Goal: Task Accomplishment & Management: Complete application form

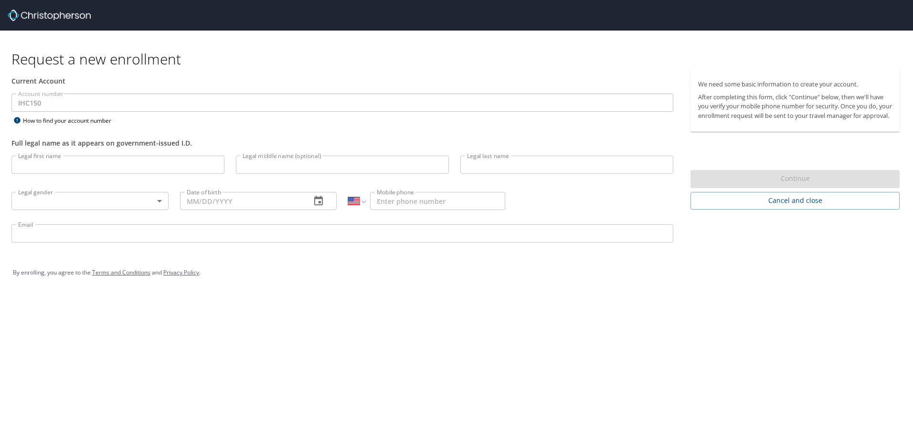
select select "US"
click at [50, 164] on input "Legal first name" at bounding box center [117, 165] width 213 height 18
type input "[PERSON_NAME]"
click at [271, 164] on input "Legal middle name (optional)" at bounding box center [342, 165] width 213 height 18
type input "[PERSON_NAME]"
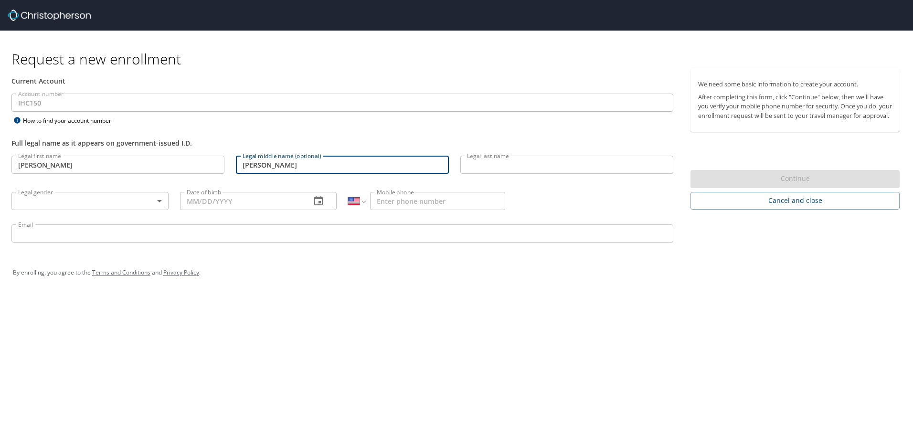
click at [492, 164] on input "Legal last name" at bounding box center [567, 165] width 213 height 18
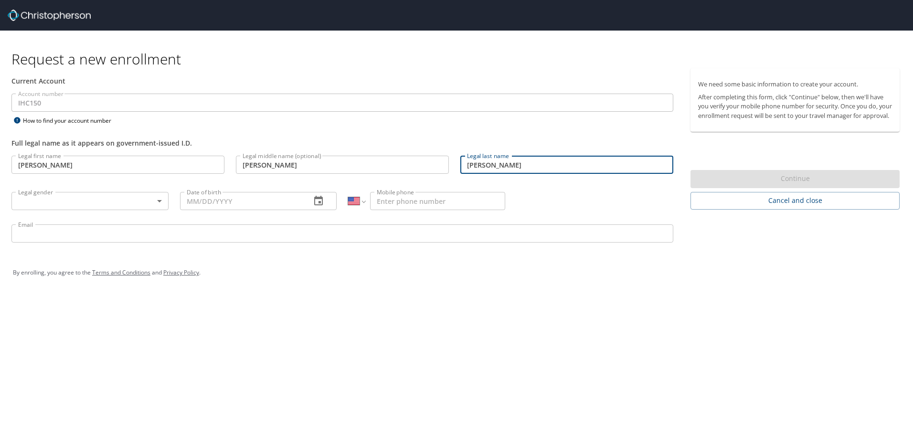
type input "[PERSON_NAME]"
click at [355, 357] on div "Request a new enrollment Current Account Account number IHC150 Account number H…" at bounding box center [456, 222] width 913 height 445
click at [163, 200] on body "Request a new enrollment Current Account Account number IHC150 Account number H…" at bounding box center [456, 222] width 913 height 445
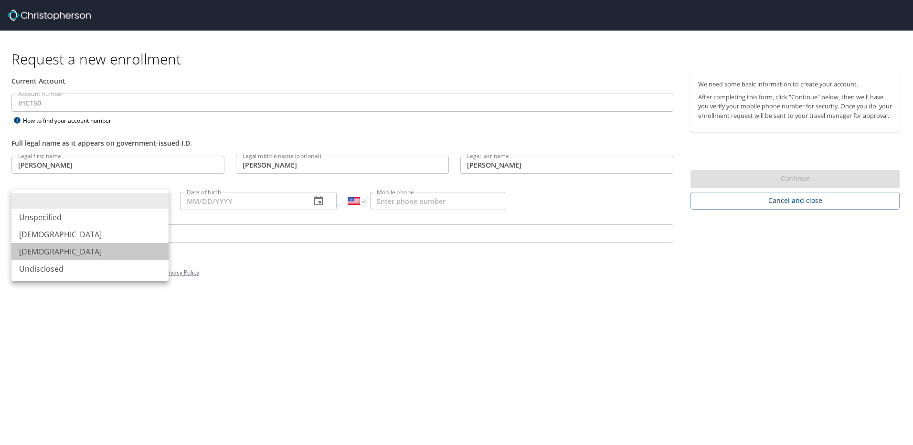
click at [44, 253] on li "[DEMOGRAPHIC_DATA]" at bounding box center [89, 251] width 157 height 17
type input "[DEMOGRAPHIC_DATA]"
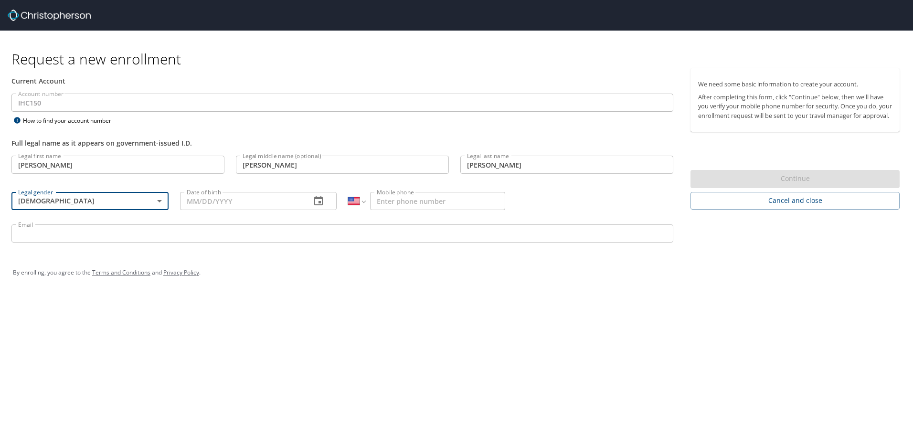
click at [319, 204] on icon "button" at bounding box center [318, 200] width 11 height 11
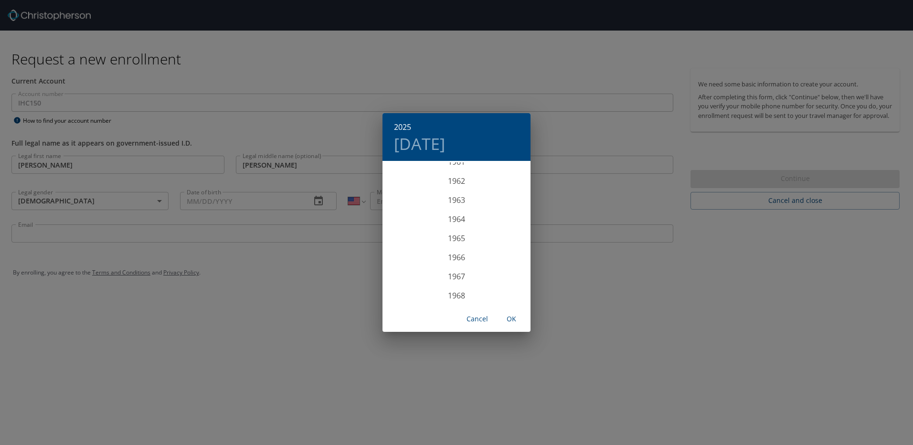
scroll to position [1204, 0]
click at [458, 247] on div "1966" at bounding box center [457, 248] width 148 height 19
click at [409, 286] on div "Oct" at bounding box center [407, 288] width 49 height 36
click at [420, 263] on p "17" at bounding box center [418, 263] width 7 height 6
click at [357, 282] on div "1966 Mon, Oct [DATE] Mo Tu We Th Fr Sa 25 26 27 28 29 30 1 2 3 4 5 6 7 8 9 10 1…" at bounding box center [456, 222] width 913 height 445
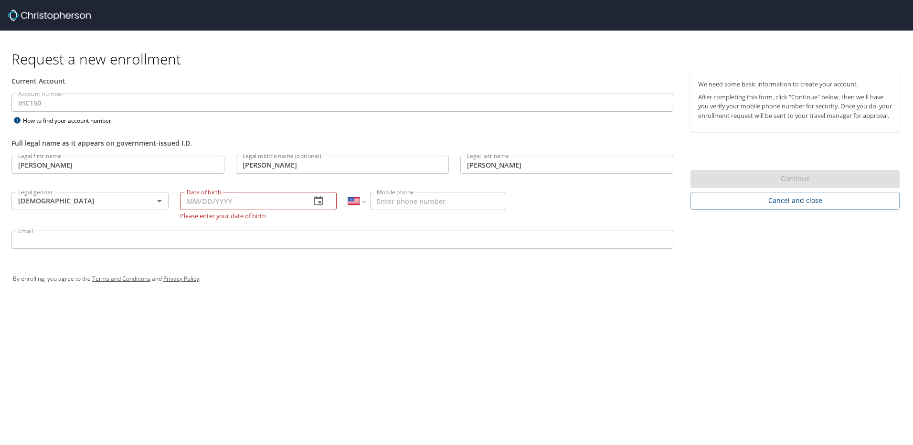
click at [242, 199] on input "Date of birth" at bounding box center [242, 201] width 124 height 18
type input "[DATE]"
click at [422, 201] on input "Mobile phone" at bounding box center [437, 201] width 135 height 18
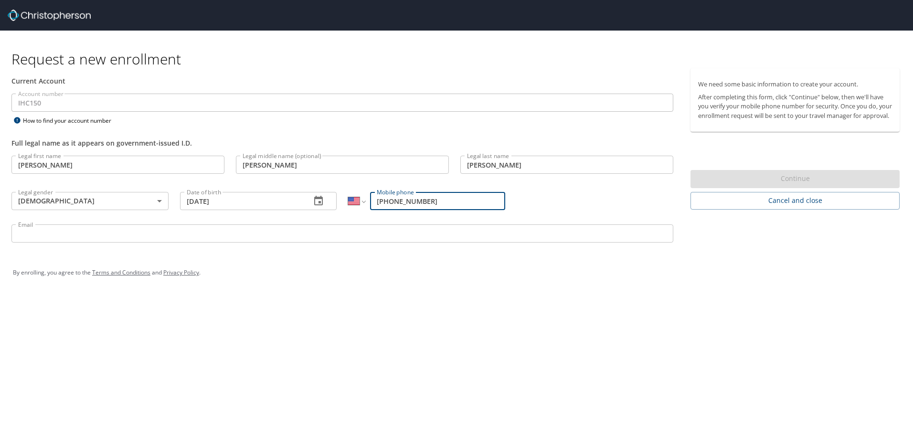
type input "[PHONE_NUMBER]"
click at [358, 285] on div "By enrolling, you agree to the Terms and Conditions and Privacy Policy ." at bounding box center [457, 272] width 902 height 43
click at [70, 235] on input "Email" at bounding box center [342, 234] width 662 height 18
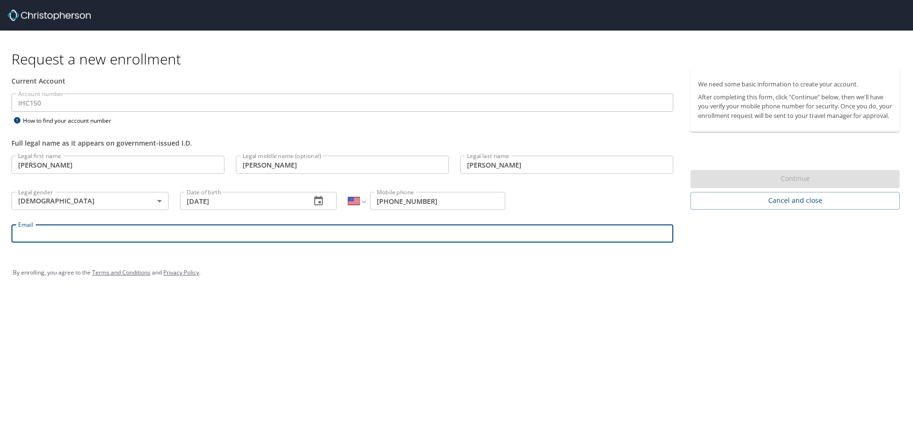
type input "[PERSON_NAME][EMAIL_ADDRESS][PERSON_NAME][DOMAIN_NAME]"
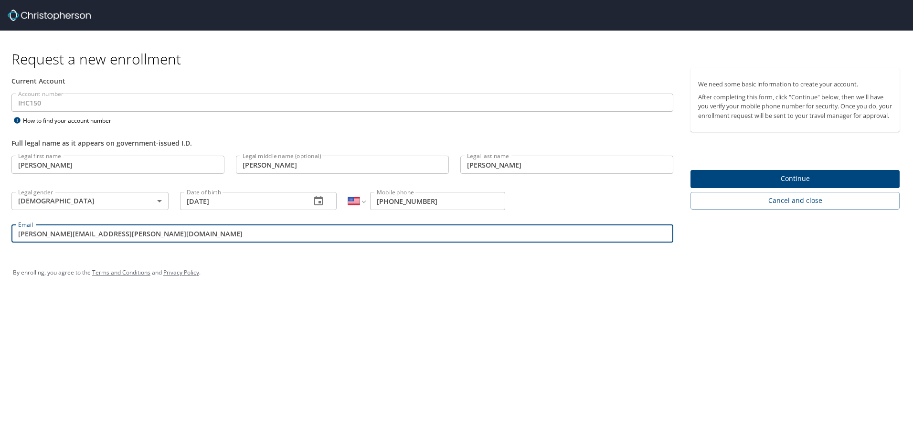
click at [793, 185] on span "Continue" at bounding box center [795, 179] width 194 height 12
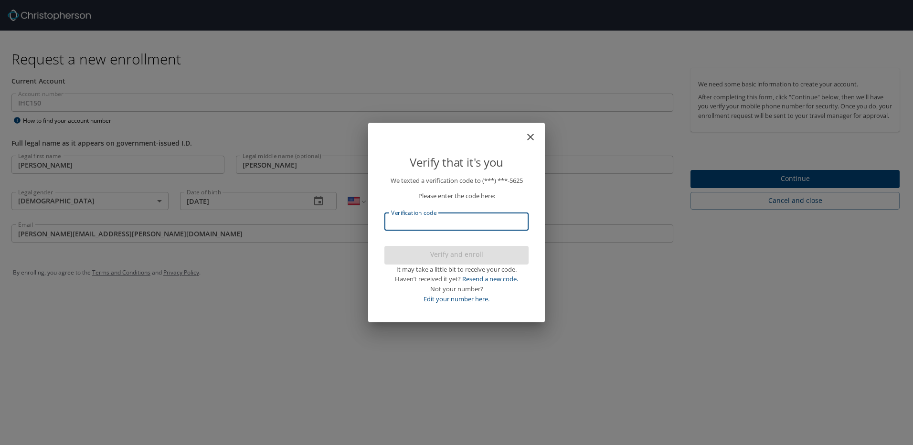
click at [446, 222] on input "Verification code" at bounding box center [457, 222] width 144 height 18
type input "649262"
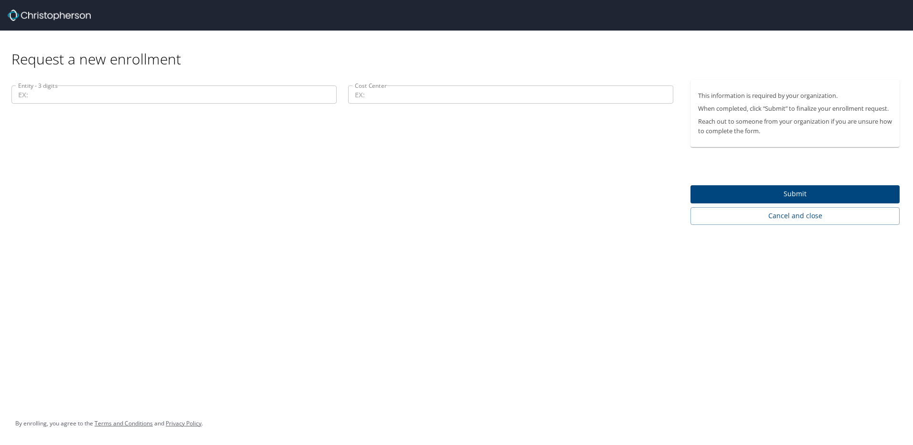
click at [66, 97] on input "Entity - 3 digits" at bounding box center [173, 95] width 325 height 18
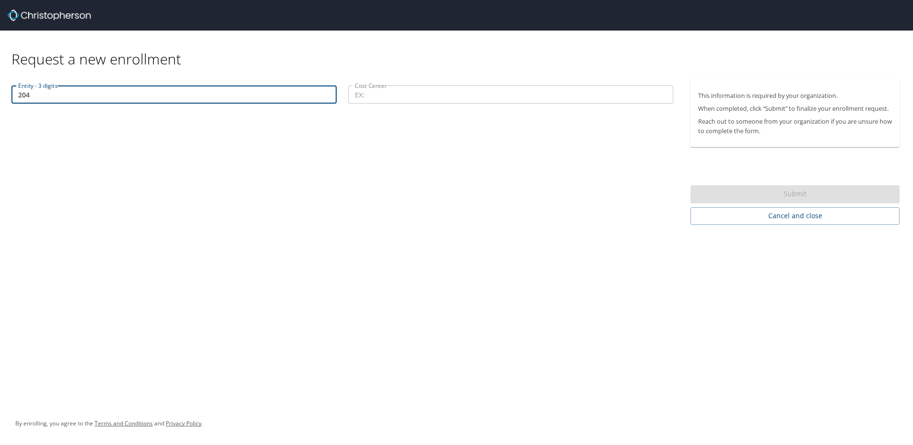
type input "204"
click at [407, 94] on input "Cost Center" at bounding box center [510, 95] width 325 height 18
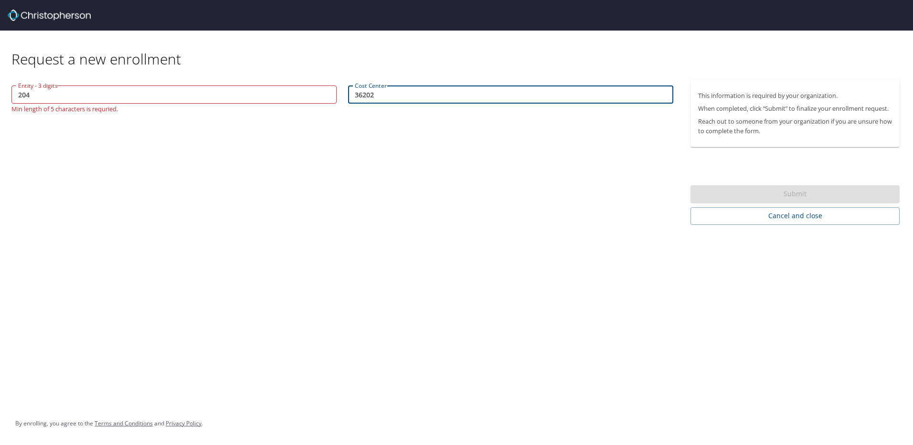
type input "36202"
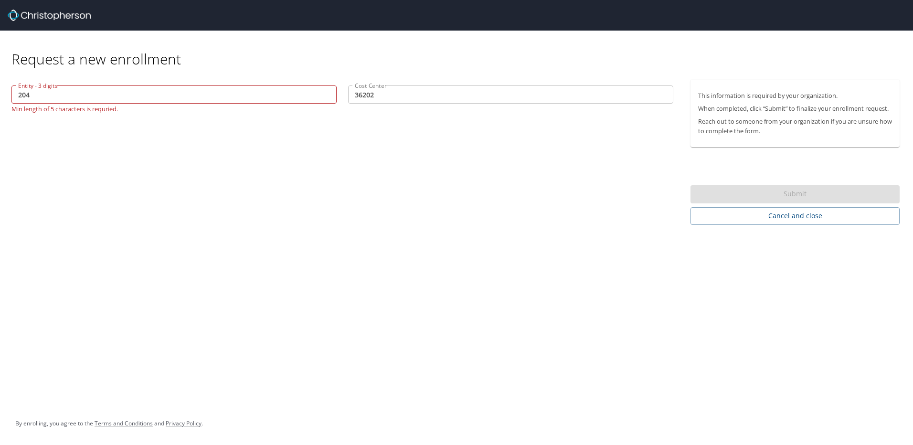
click at [578, 163] on div "Entity - 3 digits 204 Entity - 3 digits Min length of 5 characters is requried.…" at bounding box center [342, 152] width 685 height 145
click at [60, 95] on input "204" at bounding box center [173, 95] width 325 height 18
type input "2"
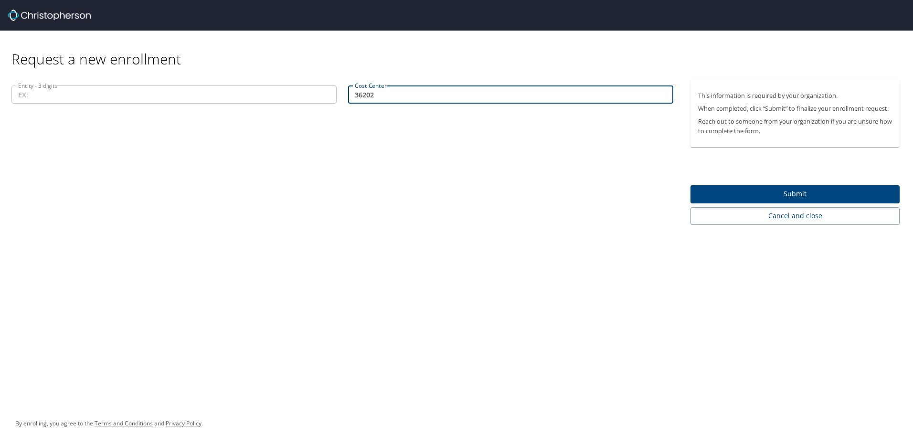
click at [452, 101] on input "36202" at bounding box center [510, 95] width 325 height 18
click at [67, 94] on input "Entity - 3 digits" at bounding box center [173, 95] width 325 height 18
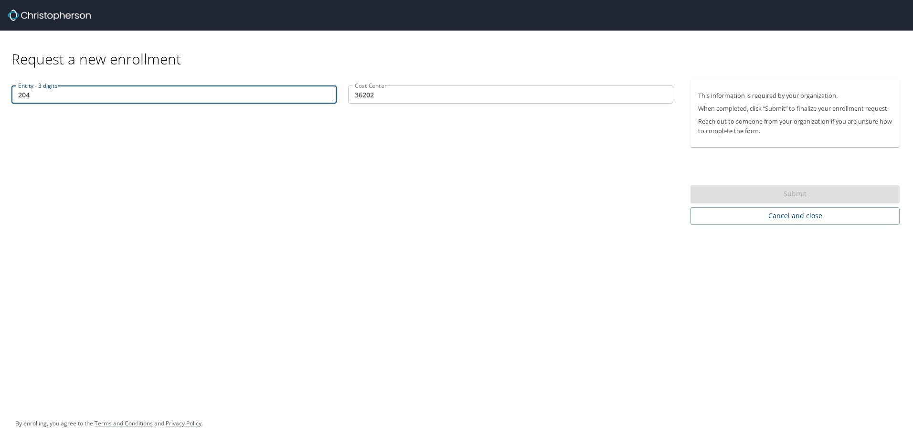
click at [430, 91] on input "36202" at bounding box center [510, 95] width 325 height 18
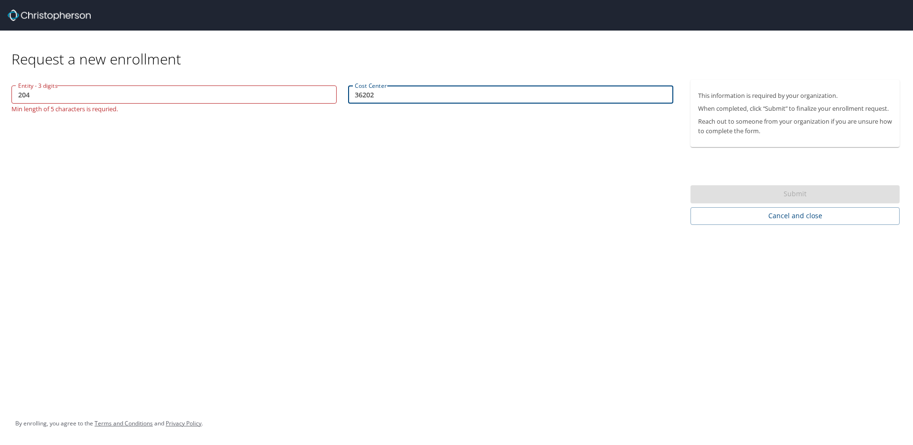
click at [37, 96] on input "204" at bounding box center [173, 95] width 325 height 18
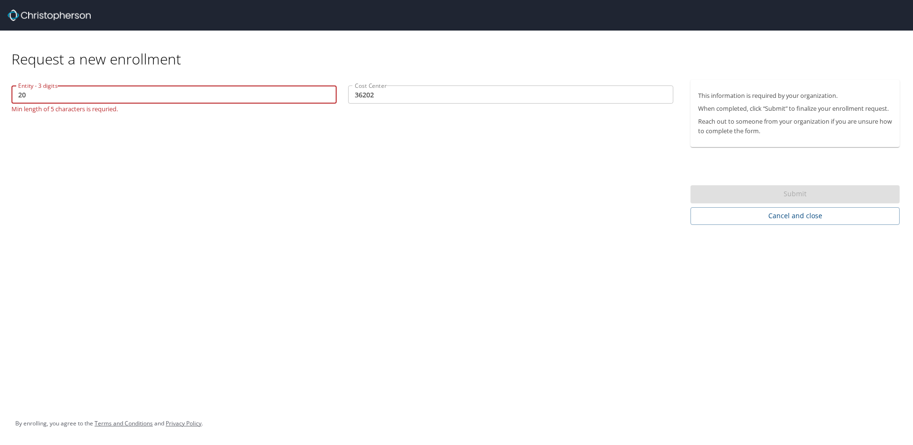
type input "2"
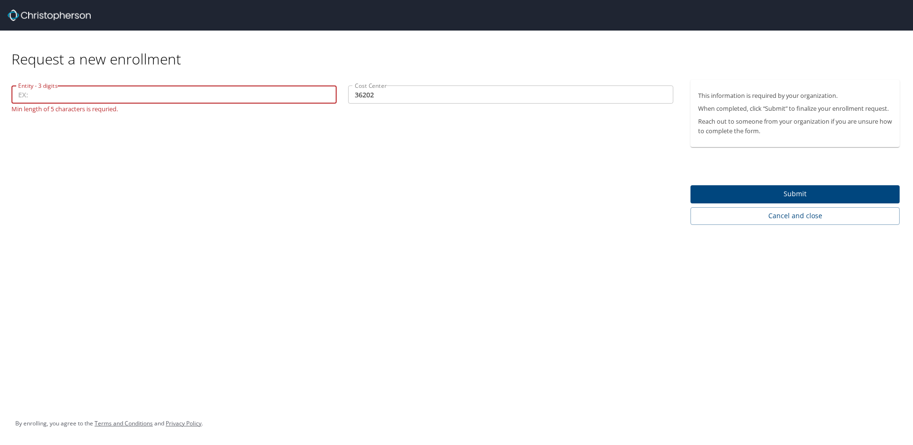
click at [288, 202] on div "Entity - 3 digits Entity - 3 digits Min length of 5 characters is requried. Cos…" at bounding box center [342, 152] width 685 height 145
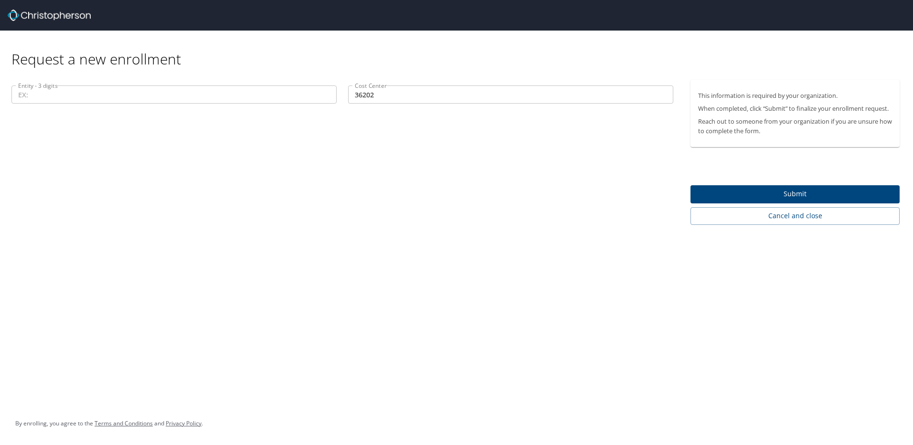
click at [386, 94] on input "36202" at bounding box center [510, 95] width 325 height 18
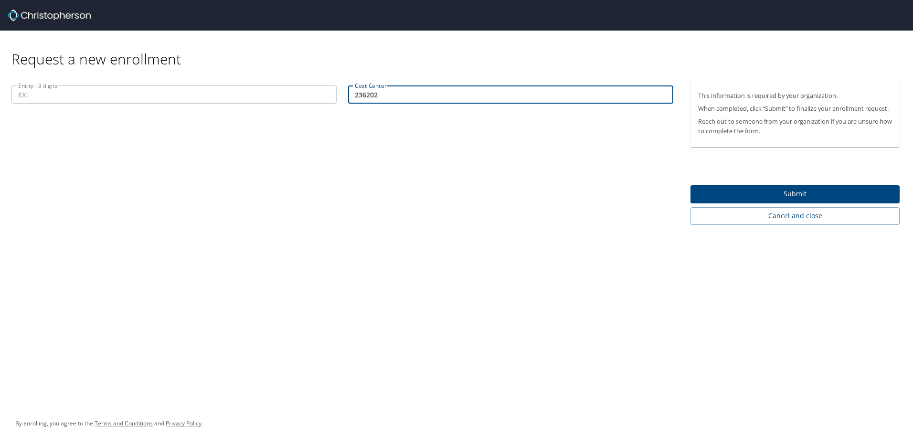
type input "36202"
click at [68, 93] on input "Entity - 3 digits" at bounding box center [173, 95] width 325 height 18
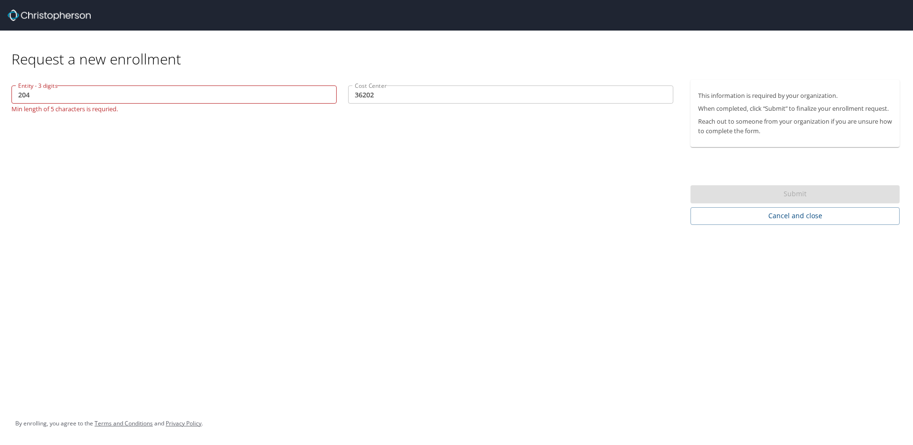
click at [806, 194] on div "Submit" at bounding box center [795, 194] width 209 height 19
click at [33, 100] on input "204" at bounding box center [173, 95] width 325 height 18
click at [396, 96] on input "36202" at bounding box center [510, 95] width 325 height 18
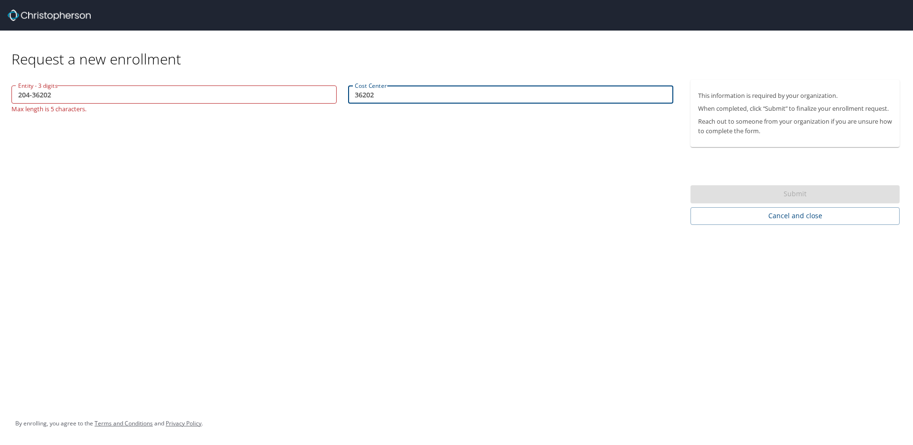
click at [78, 99] on input "204-36202" at bounding box center [173, 95] width 325 height 18
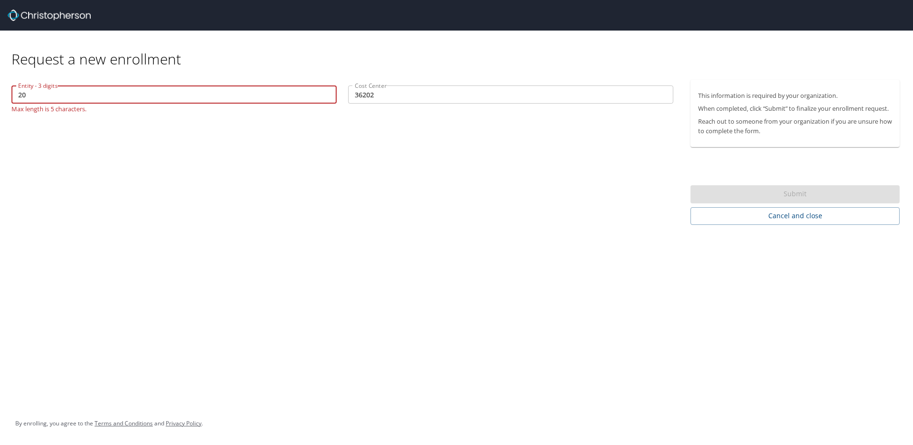
type input "2"
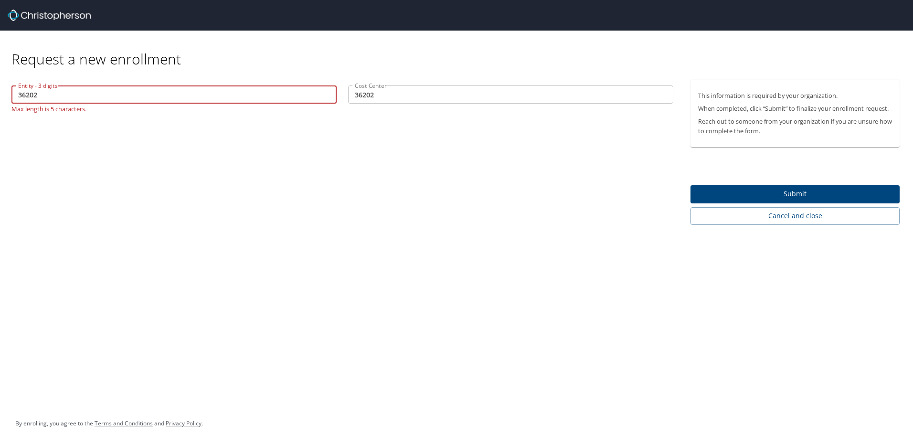
type input "36202"
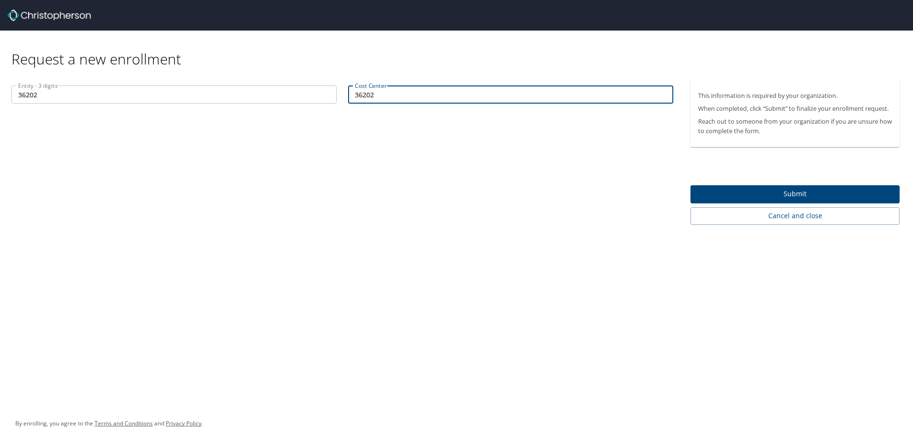
click at [377, 94] on input "36202" at bounding box center [510, 95] width 325 height 18
type input "3"
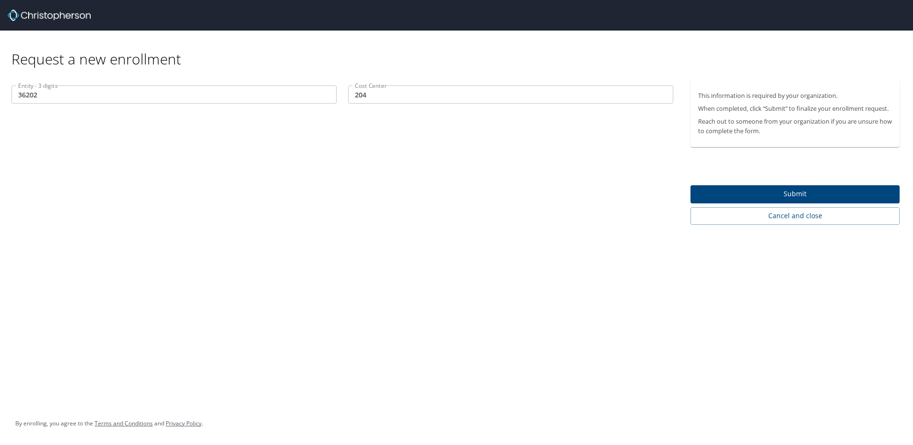
click at [414, 136] on div "Entity - 3 digits 36202 Entity - 3 digits Cost Center 204 Cost Center" at bounding box center [342, 152] width 685 height 145
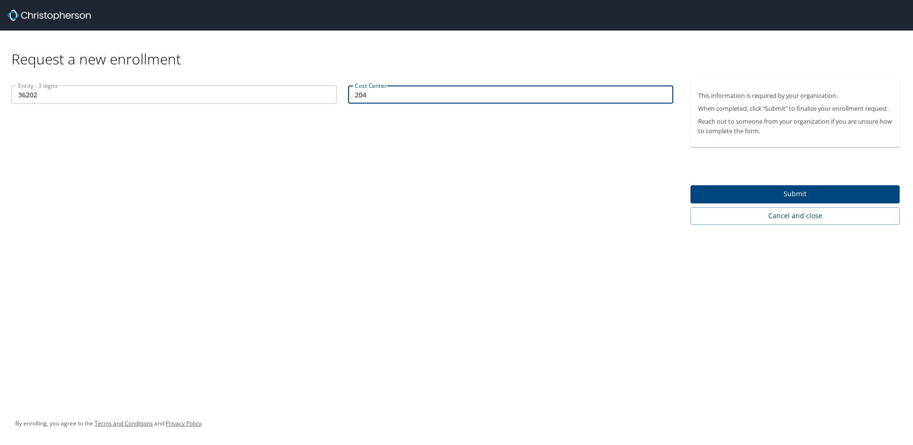
click at [368, 93] on input "204" at bounding box center [510, 95] width 325 height 18
type input "2"
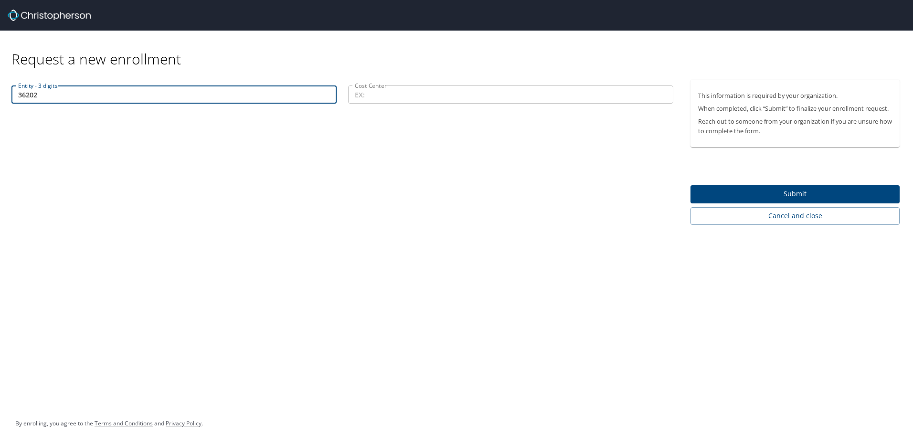
click at [44, 93] on input "36202" at bounding box center [173, 95] width 325 height 18
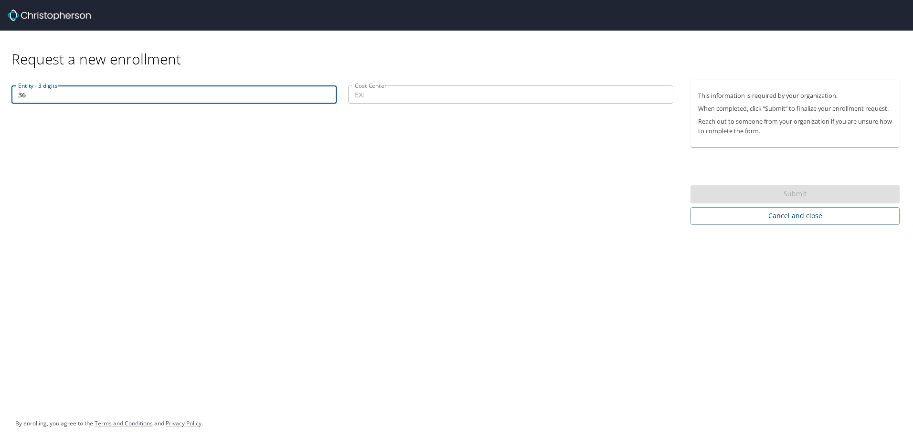
type input "3"
type input "204"
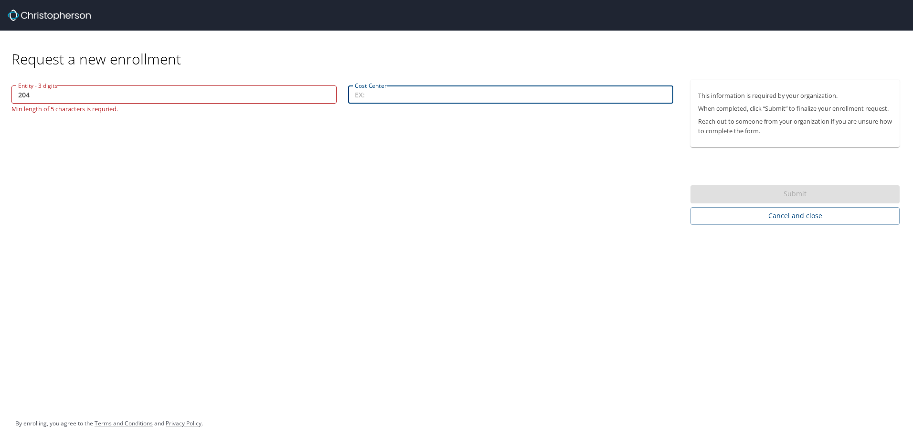
click at [389, 94] on input "Cost Center" at bounding box center [510, 95] width 325 height 18
type input "36202"
click at [61, 97] on input "204" at bounding box center [173, 95] width 325 height 18
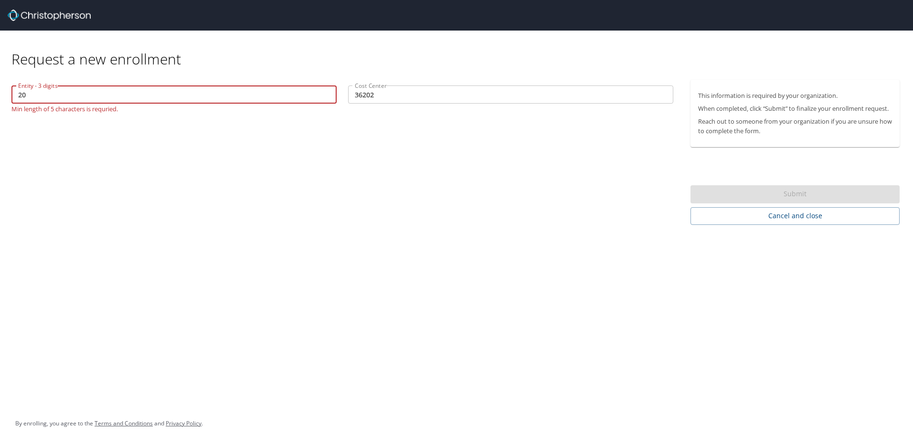
type input "2"
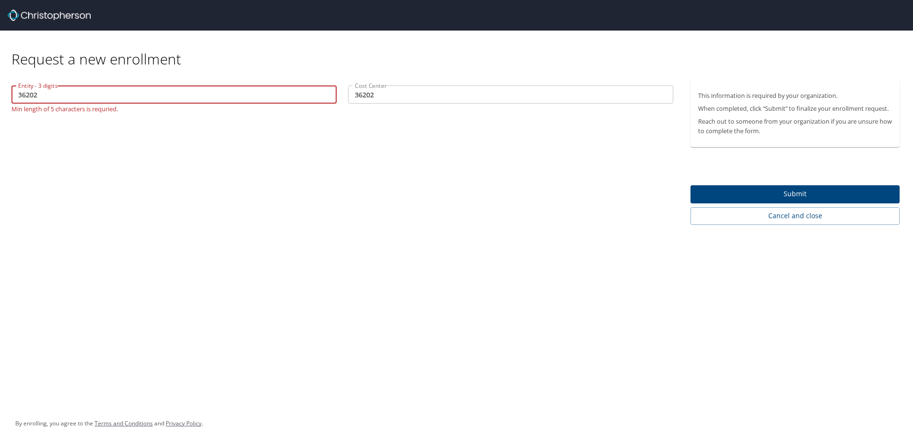
type input "36202"
click at [400, 94] on input "36202" at bounding box center [510, 95] width 325 height 18
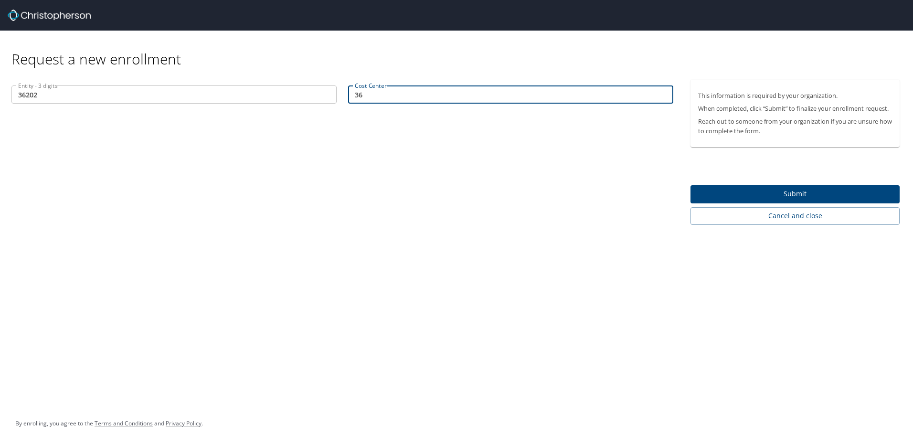
type input "3"
type input "204"
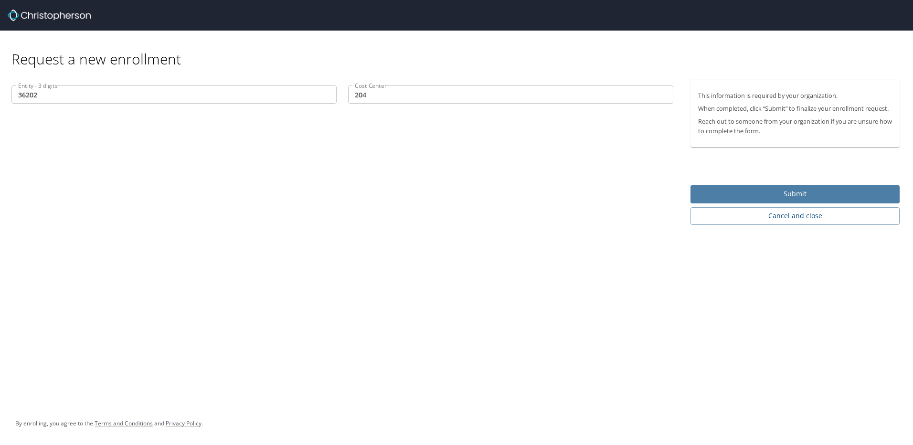
click at [799, 192] on span "Submit" at bounding box center [795, 194] width 194 height 12
